Goal: Use online tool/utility: Utilize a website feature to perform a specific function

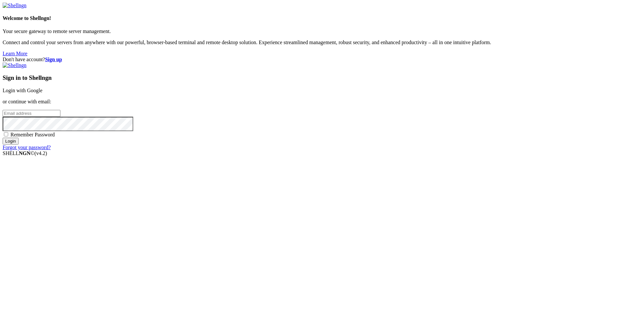
type input "[EMAIL_ADDRESS][DOMAIN_NAME]"
click at [42, 93] on link "Login with Google" at bounding box center [23, 91] width 40 height 6
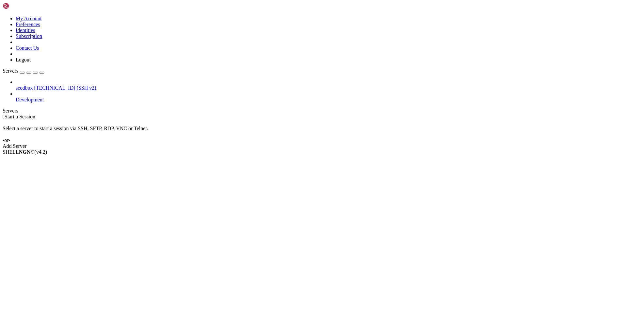
click at [34, 85] on span "[TECHNICAL_ID] (SSH v2)" at bounding box center [65, 88] width 62 height 6
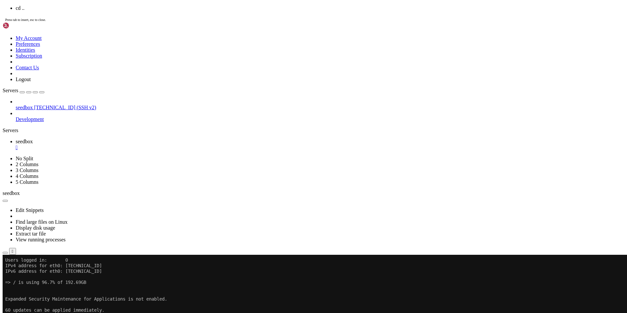
scroll to position [72, 0]
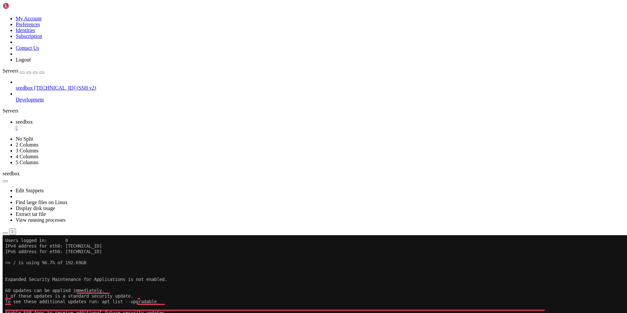
drag, startPoint x: 49, startPoint y: 440, endPoint x: 70, endPoint y: 441, distance: 20.9
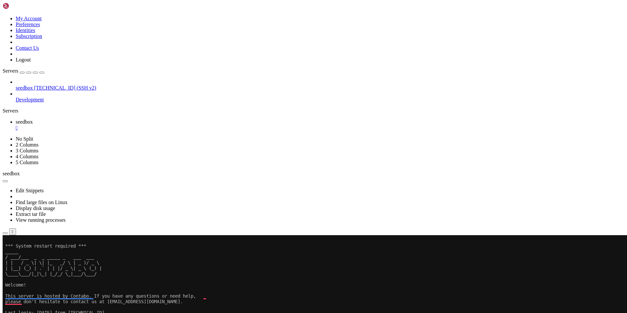
scroll to position [167, 0]
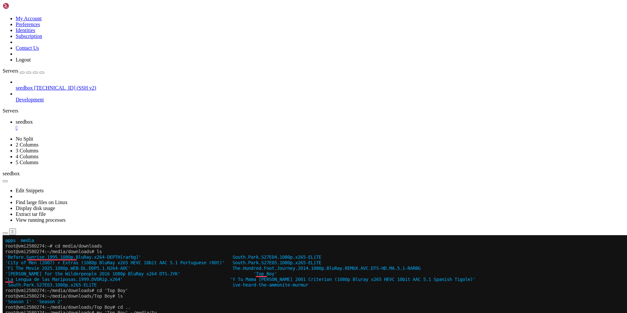
scroll to position [272, 0]
